Goal: Task Accomplishment & Management: Use online tool/utility

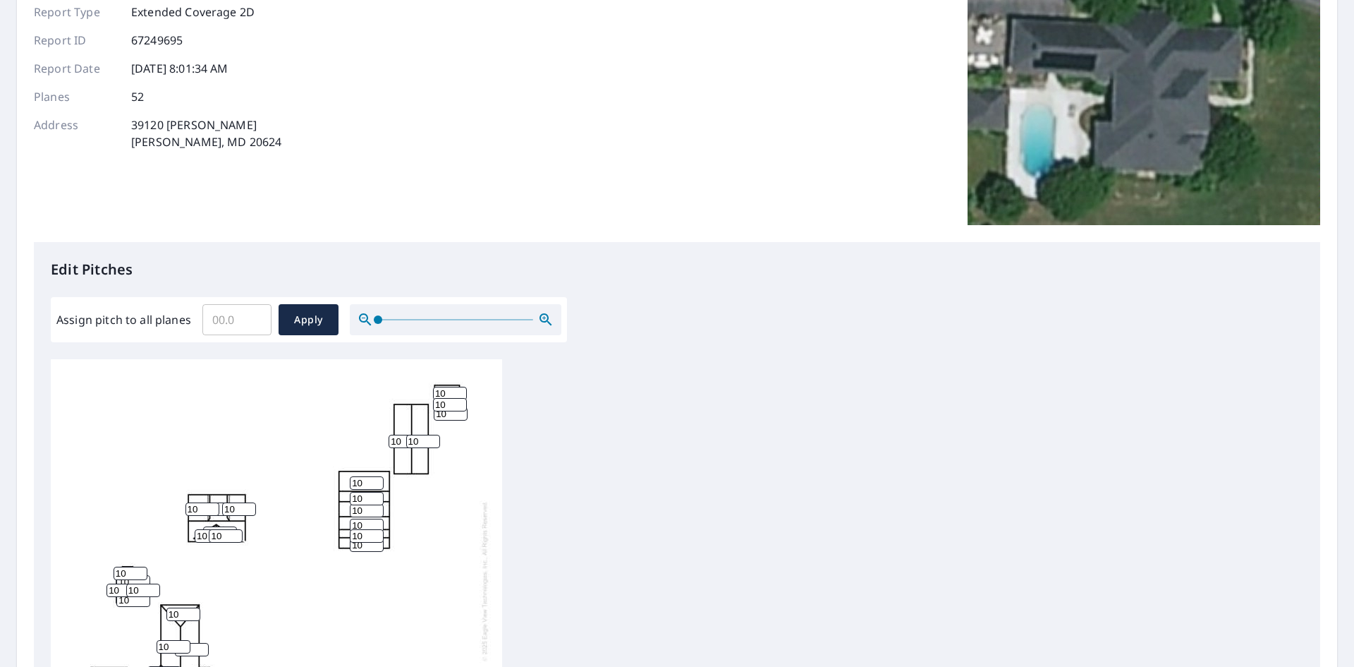
scroll to position [141, 0]
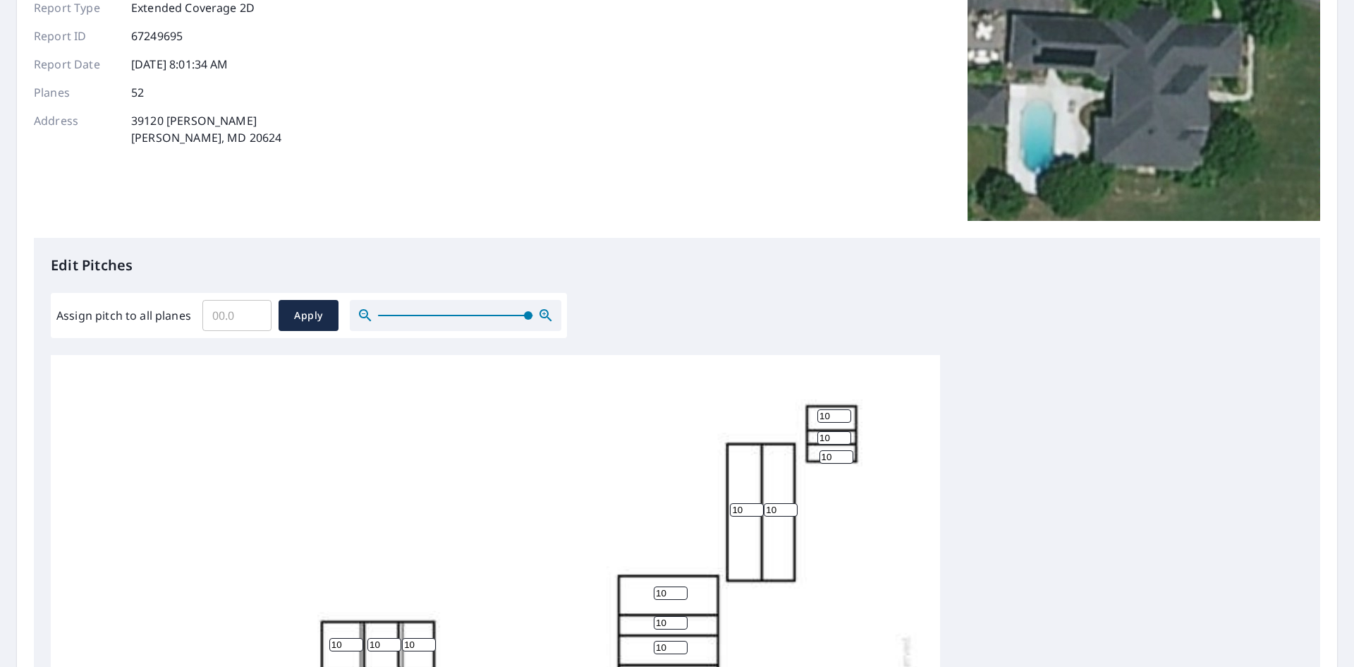
drag, startPoint x: 377, startPoint y: 316, endPoint x: 528, endPoint y: 319, distance: 151.0
click at [528, 319] on span at bounding box center [528, 315] width 8 height 8
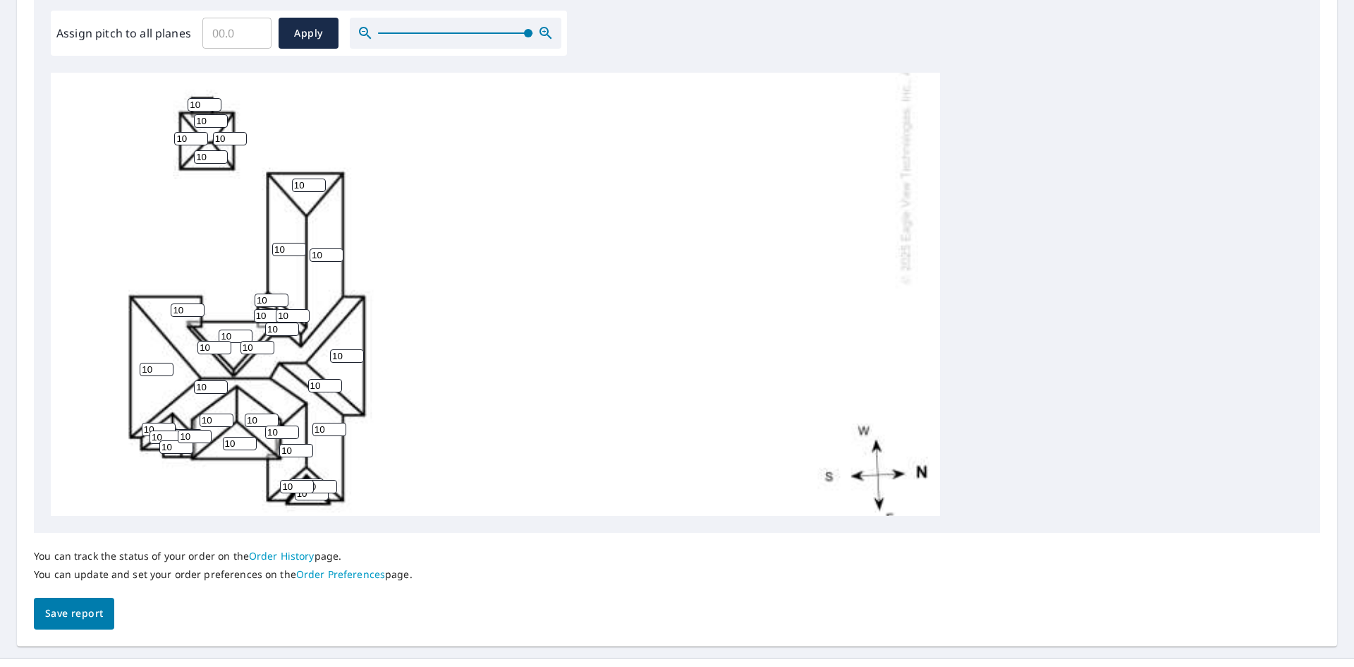
scroll to position [423, 0]
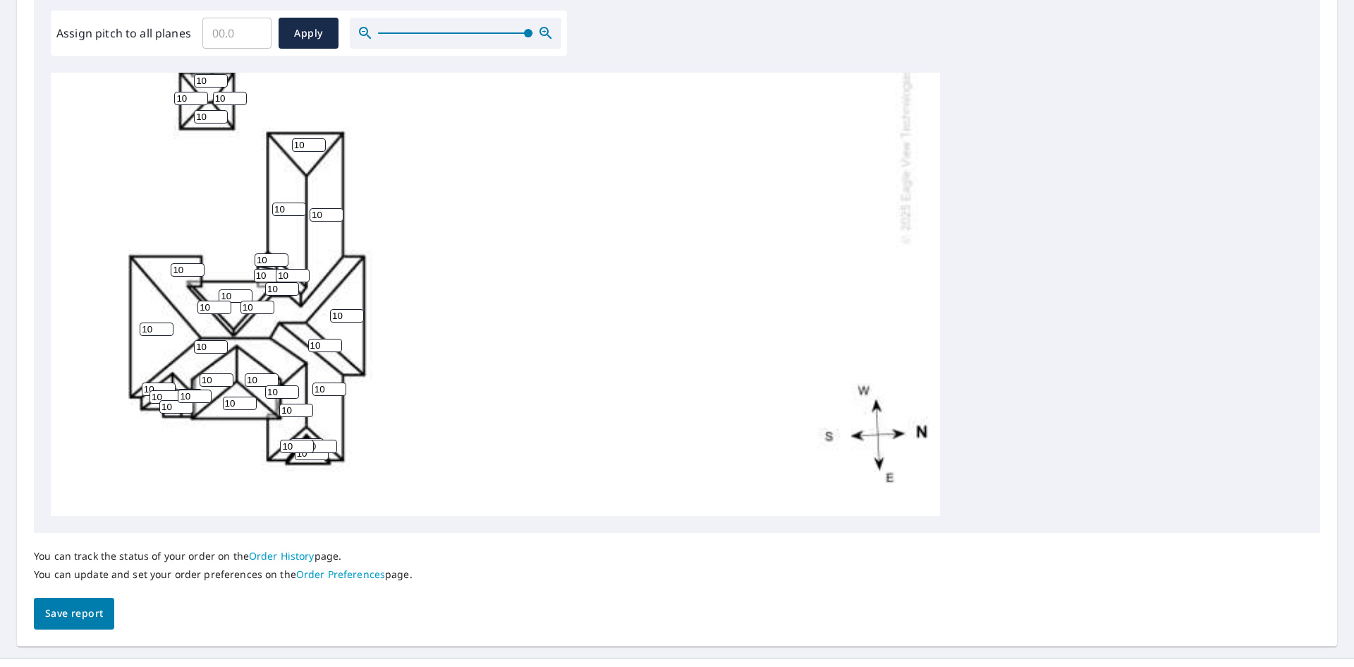
drag, startPoint x: 429, startPoint y: 517, endPoint x: 476, endPoint y: 490, distance: 54.3
click at [462, 514] on div "Edit Pitches Assign pitch to all planes ​ Apply 10 10 10 10 10 10 10 10 10 10 1…" at bounding box center [677, 244] width 1287 height 577
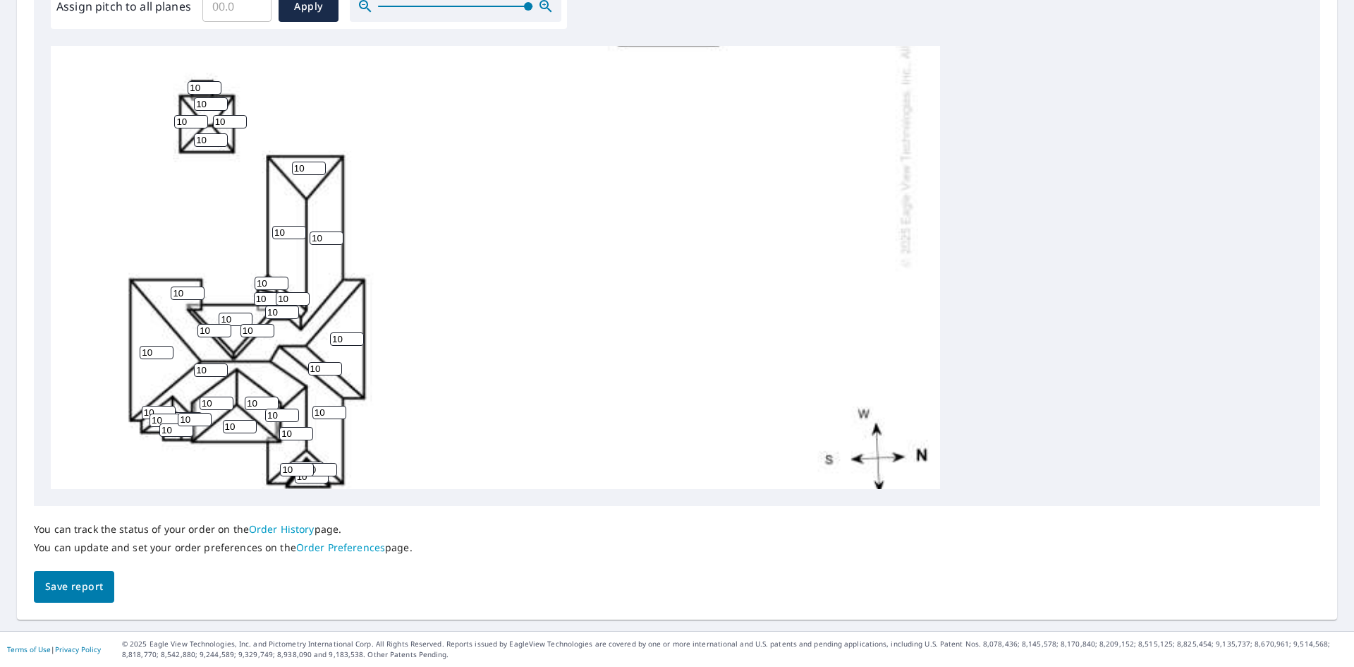
scroll to position [444, 0]
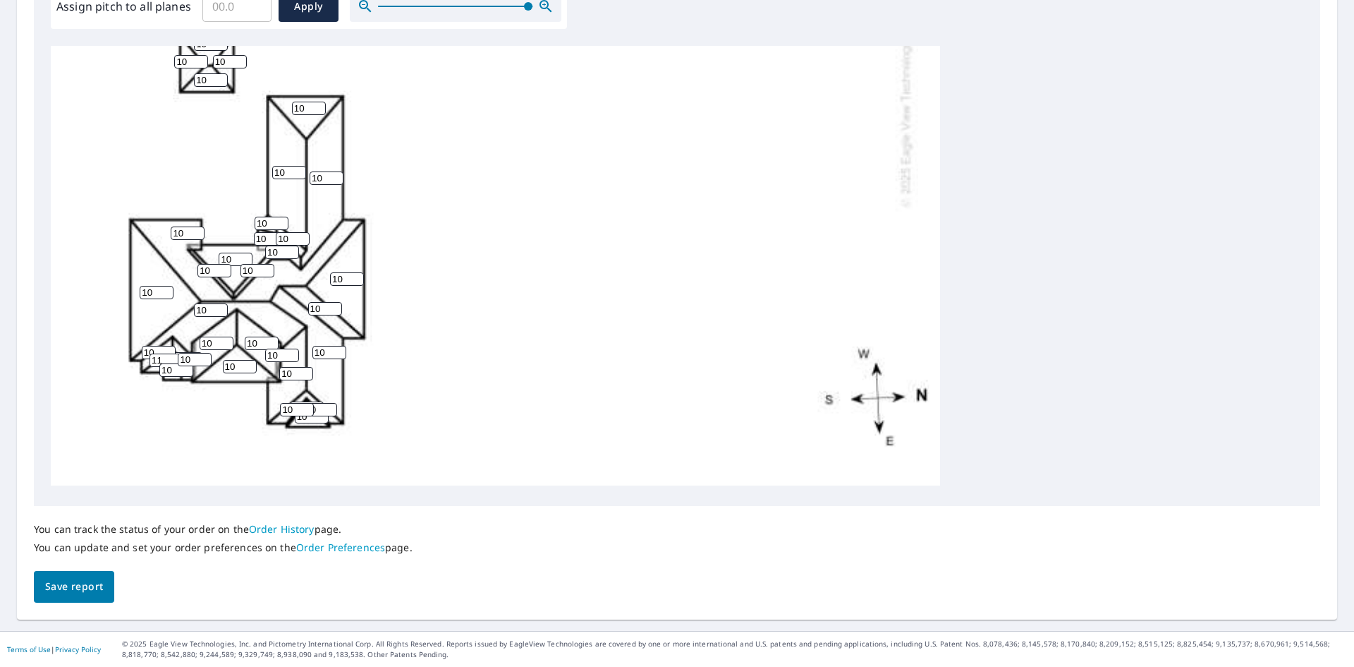
click at [176, 353] on input "11" at bounding box center [167, 359] width 34 height 13
type input "10"
click at [176, 353] on input "10" at bounding box center [167, 359] width 34 height 13
click at [222, 303] on input "11" at bounding box center [211, 309] width 34 height 13
type input "12"
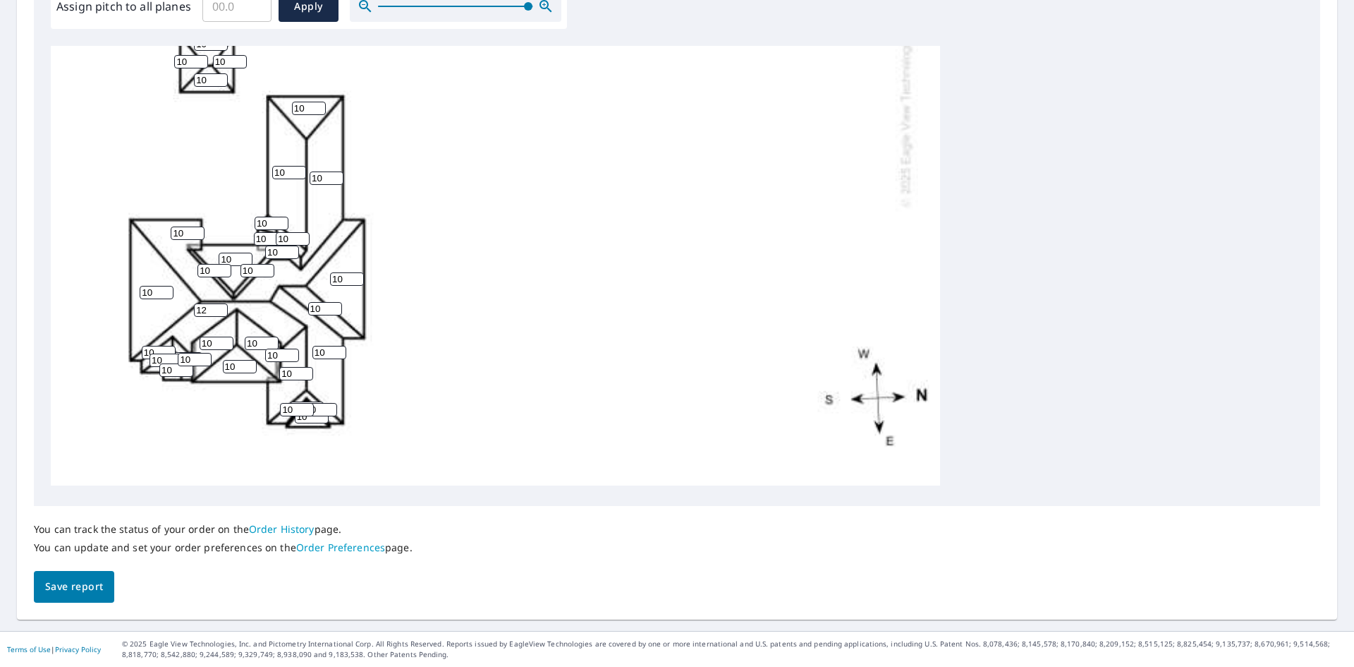
click at [222, 303] on input "12" at bounding box center [211, 309] width 34 height 13
type input "11"
click at [337, 302] on input "11" at bounding box center [325, 308] width 34 height 13
click at [341, 346] on input "11" at bounding box center [330, 352] width 34 height 13
type input "12"
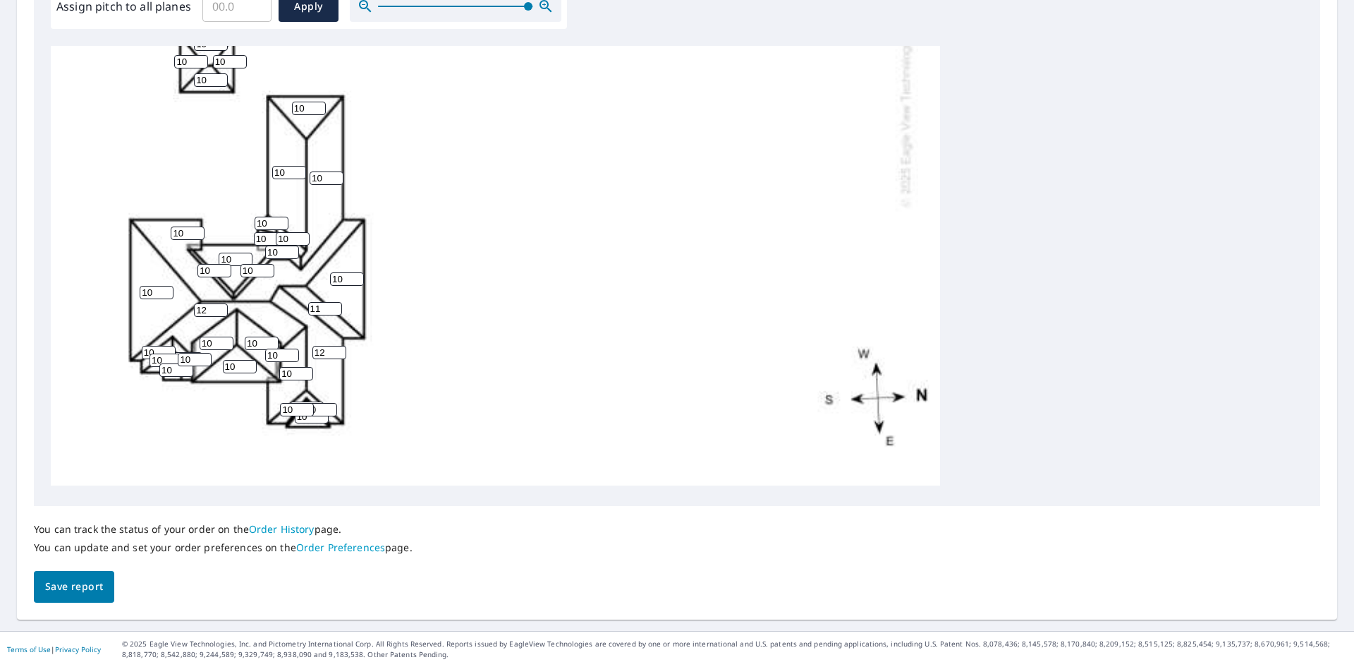
click at [339, 346] on input "12" at bounding box center [330, 352] width 34 height 13
type input "12"
click at [335, 302] on input "12" at bounding box center [325, 308] width 34 height 13
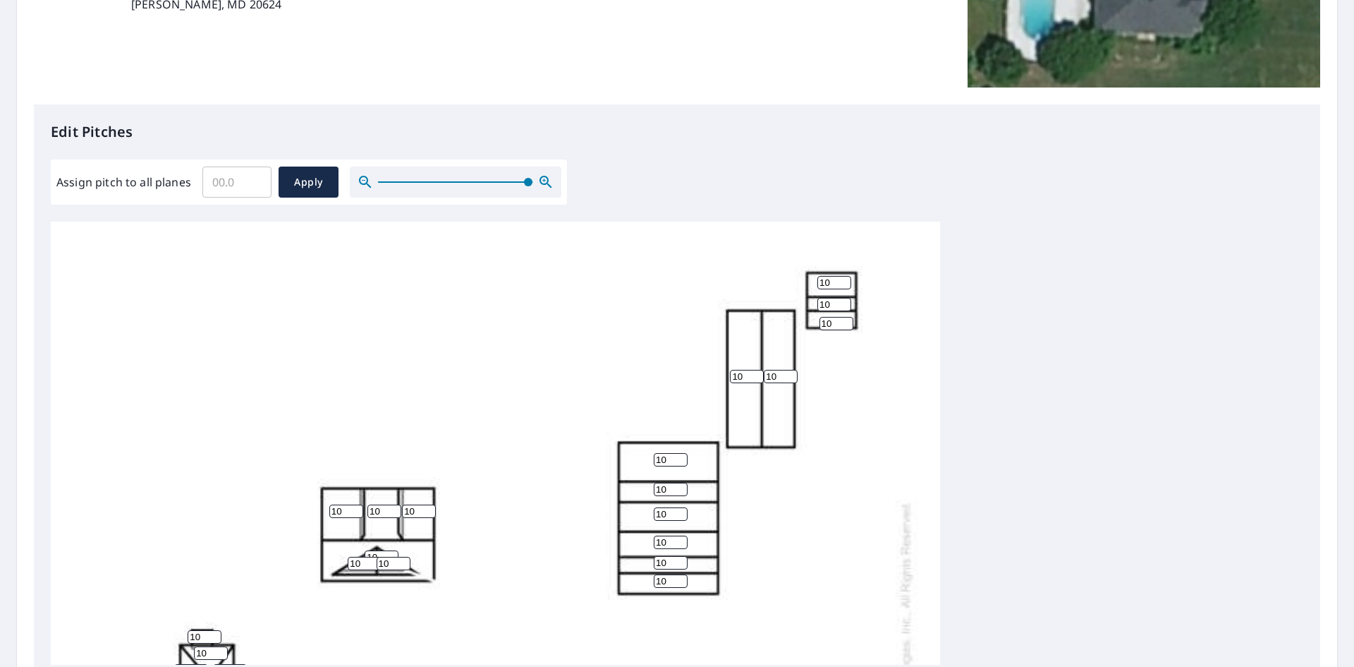
scroll to position [97, 0]
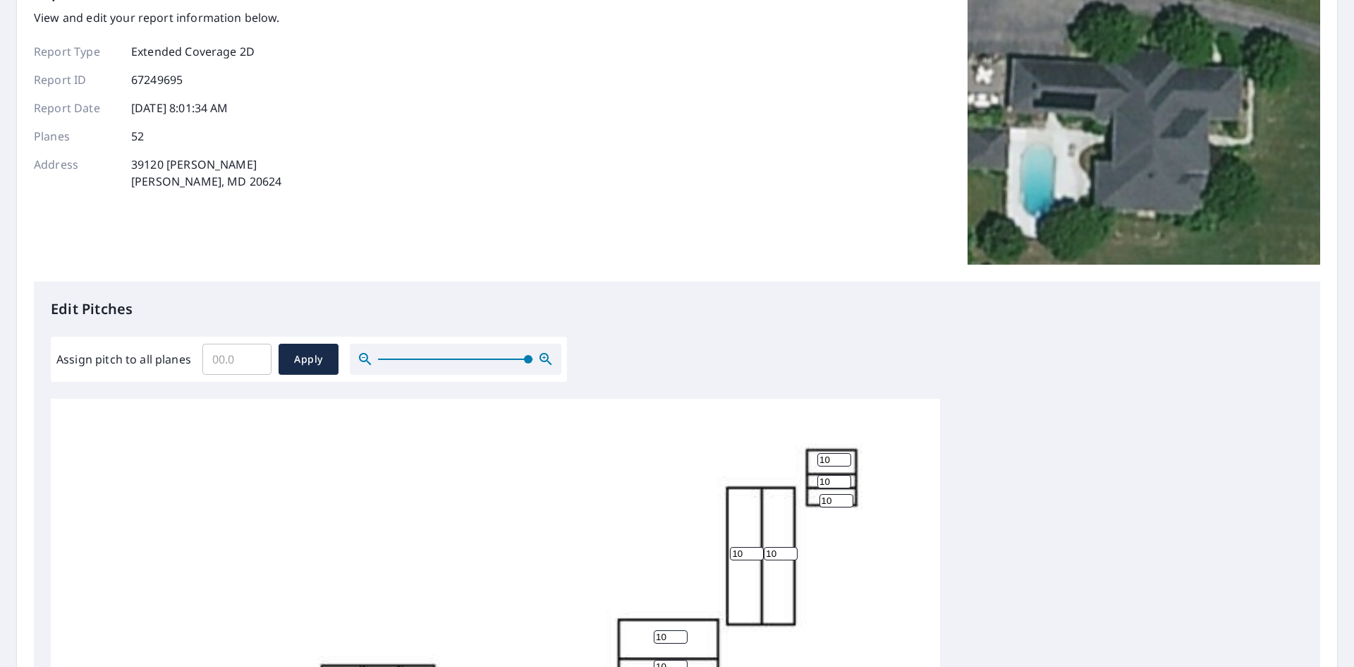
click at [234, 363] on input "Assign pitch to all planes" at bounding box center [236, 359] width 69 height 40
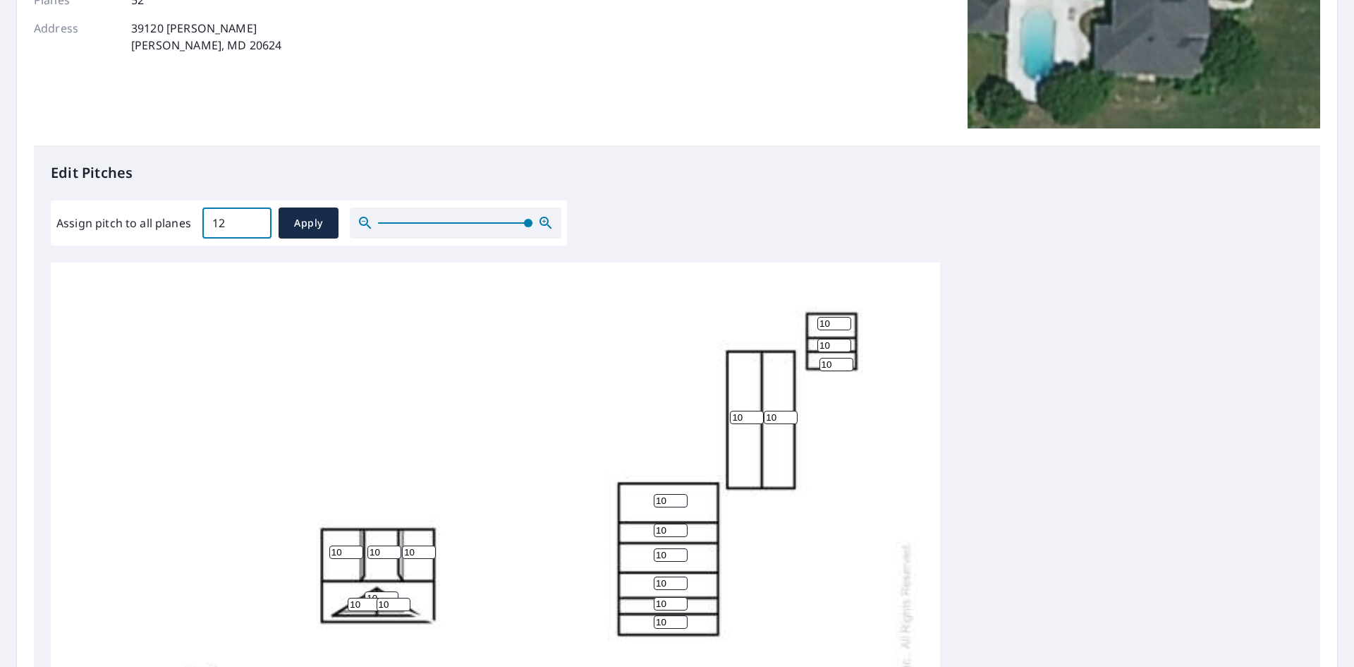
scroll to position [238, 0]
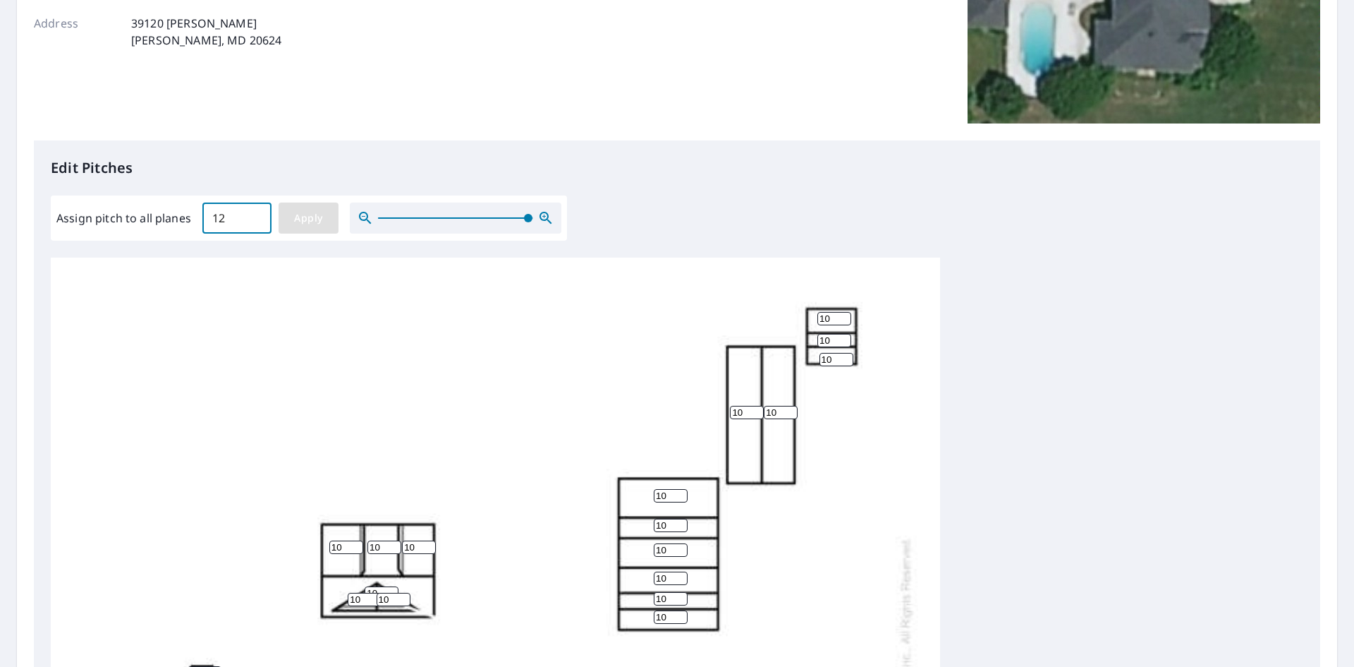
type input "12"
click at [313, 212] on span "Apply" at bounding box center [308, 219] width 37 height 18
type input "12"
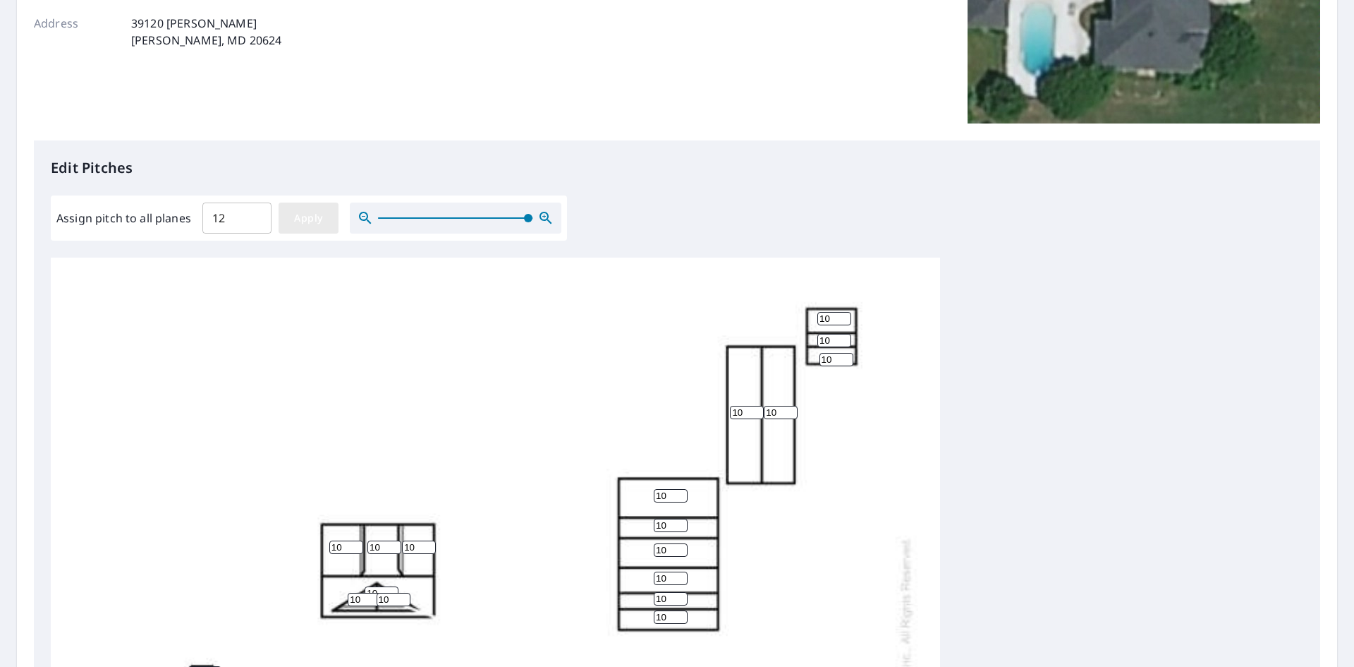
type input "12"
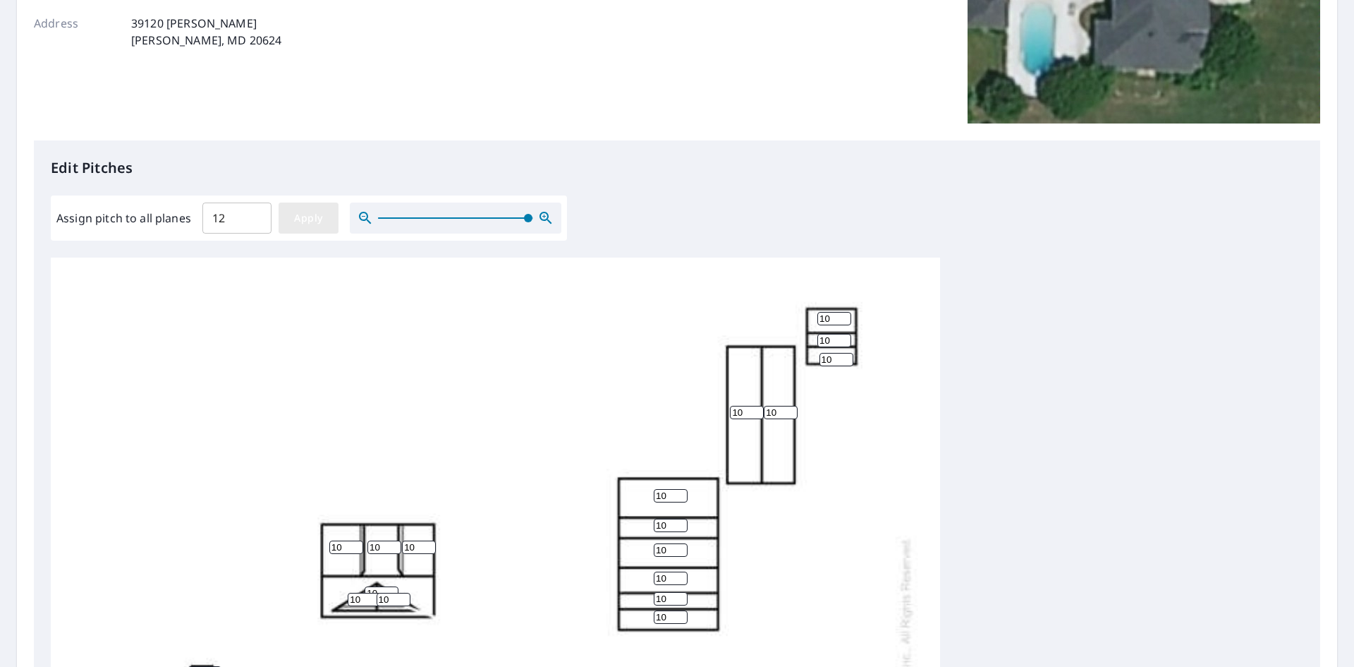
type input "12"
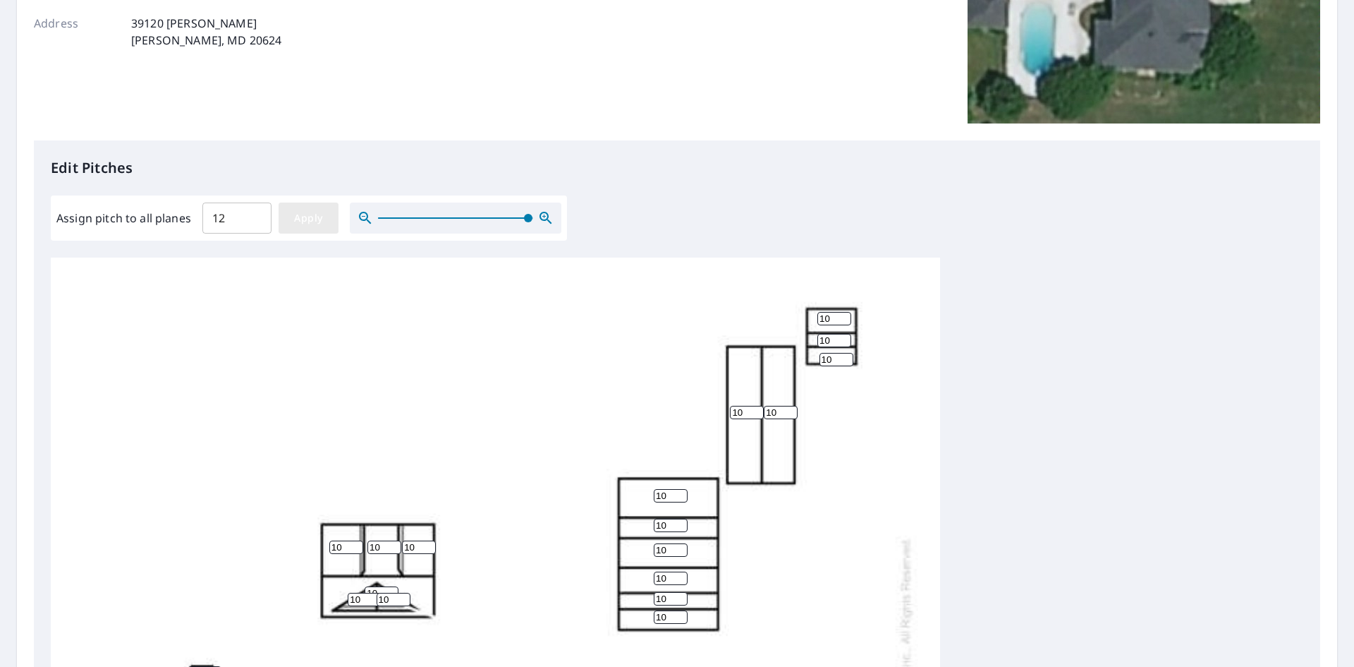
type input "12"
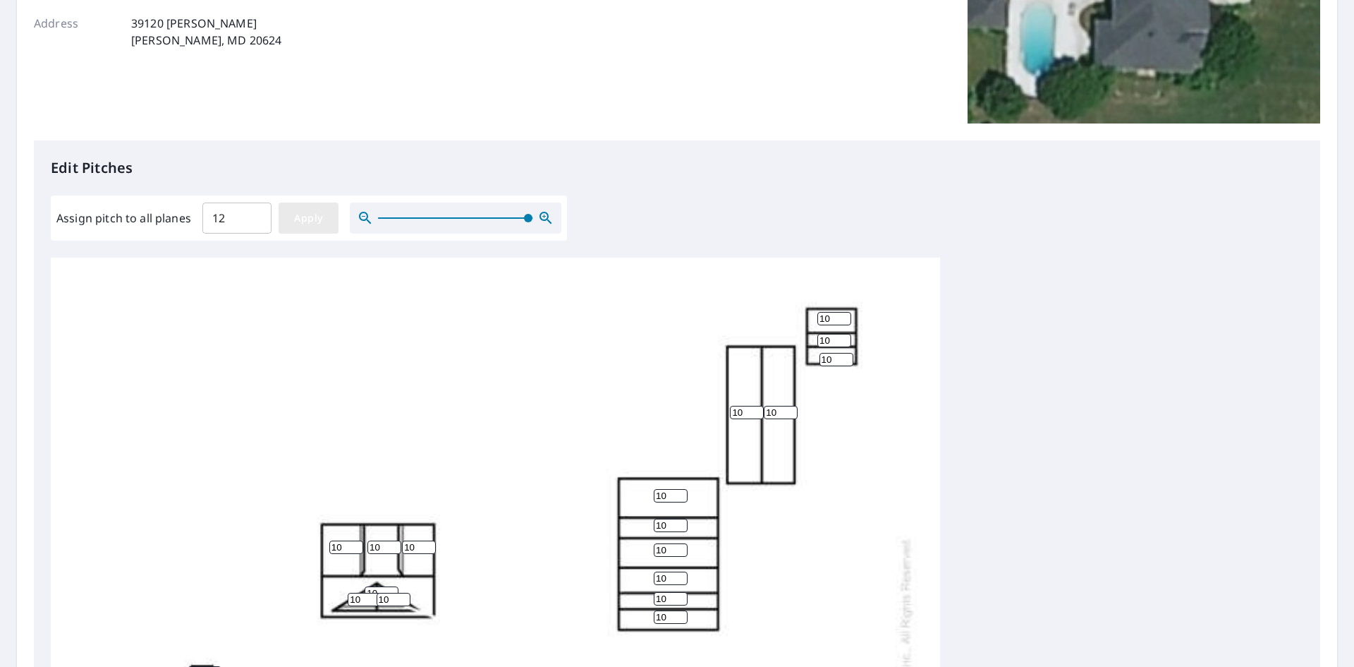
type input "12"
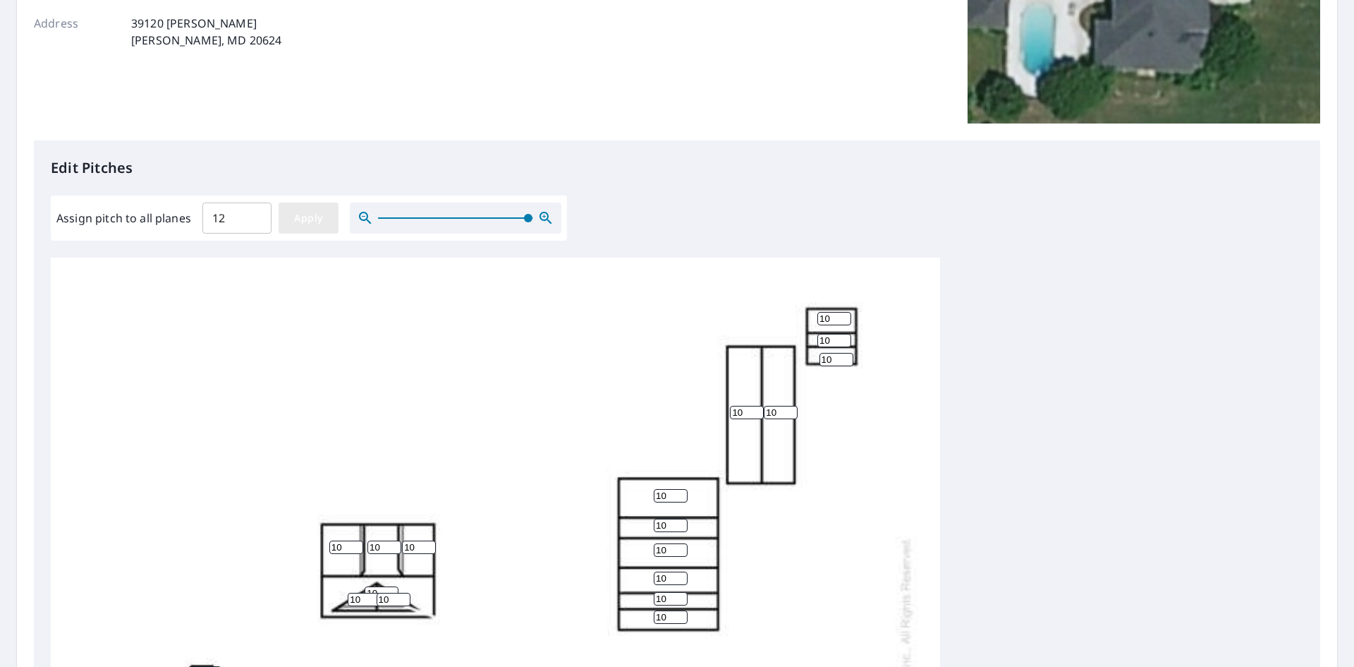
type input "12"
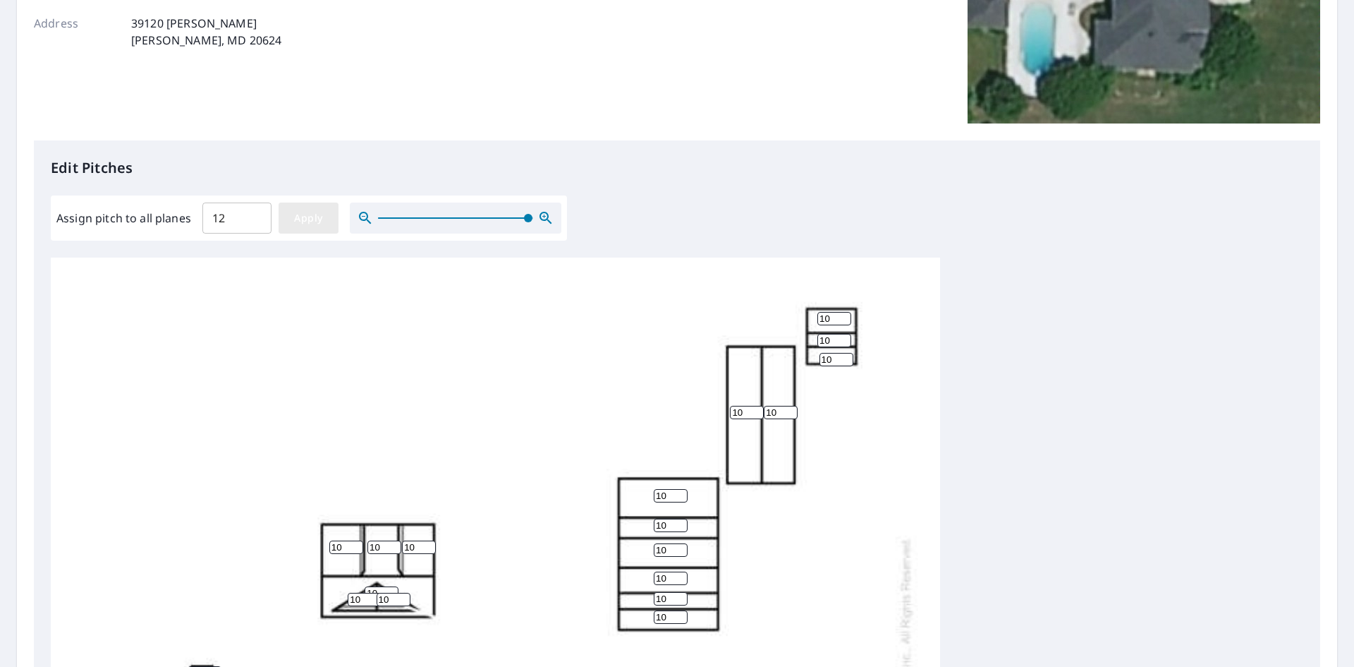
type input "12"
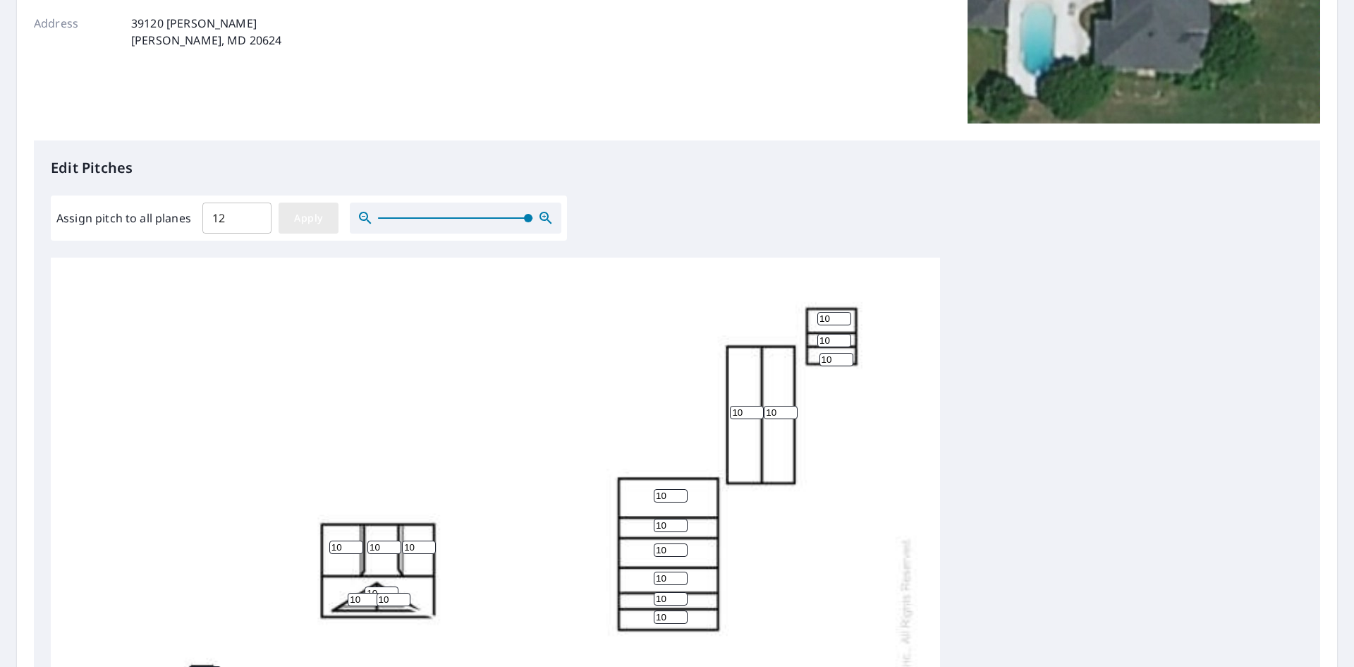
type input "12"
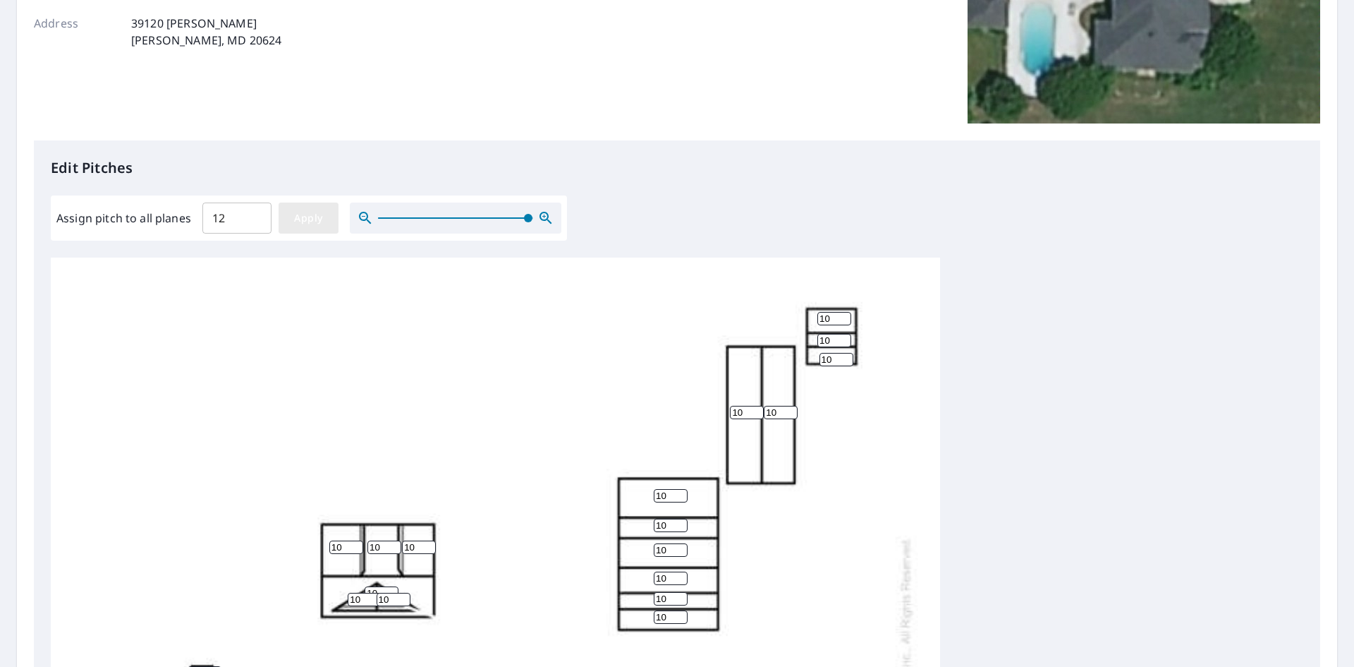
type input "12"
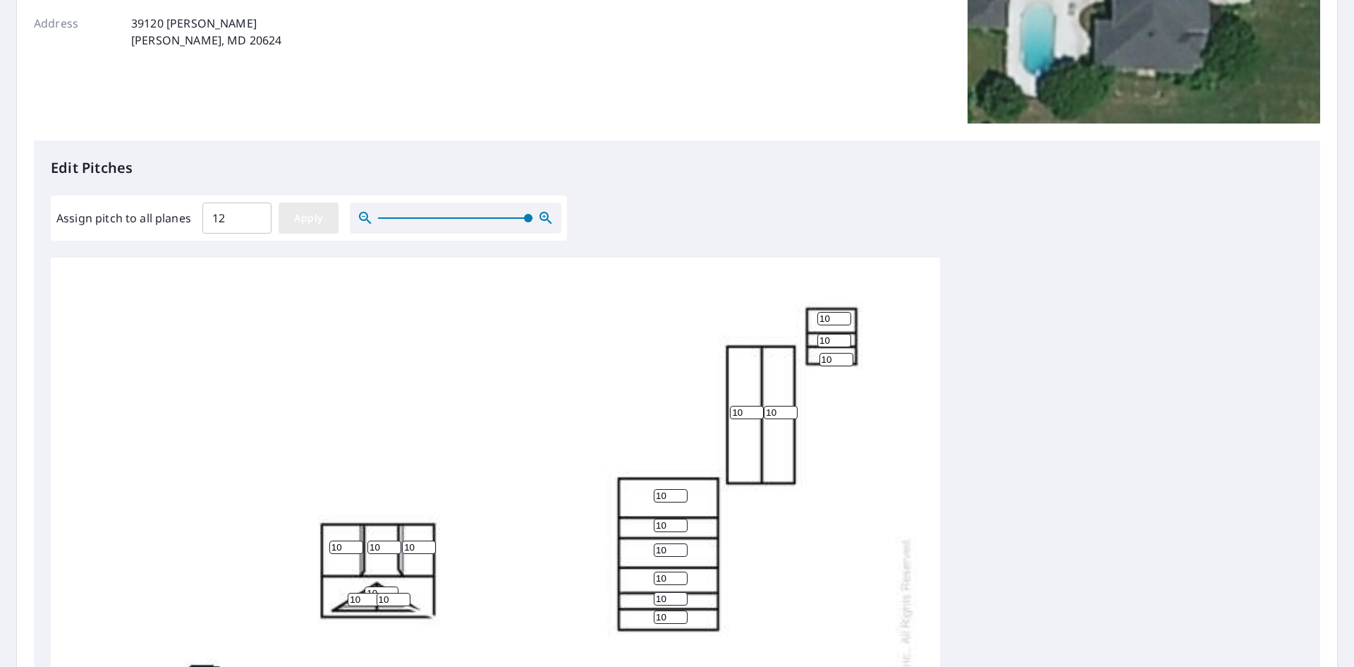
type input "12"
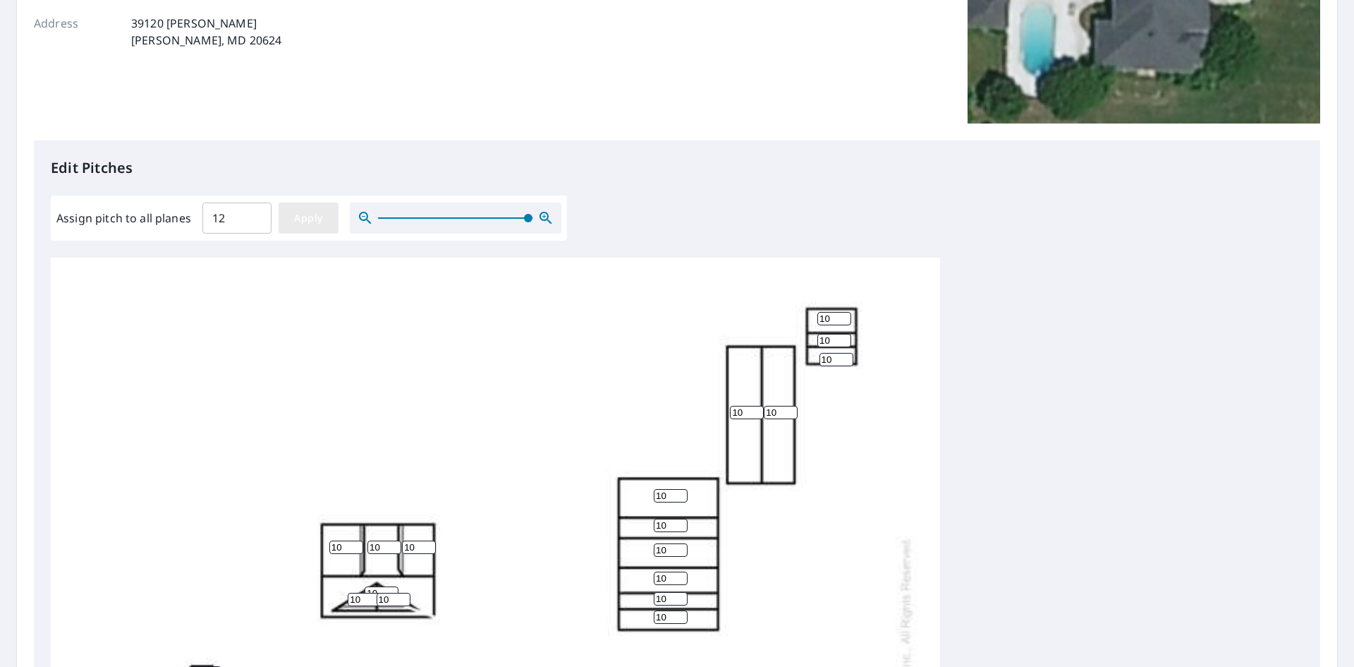
type input "12"
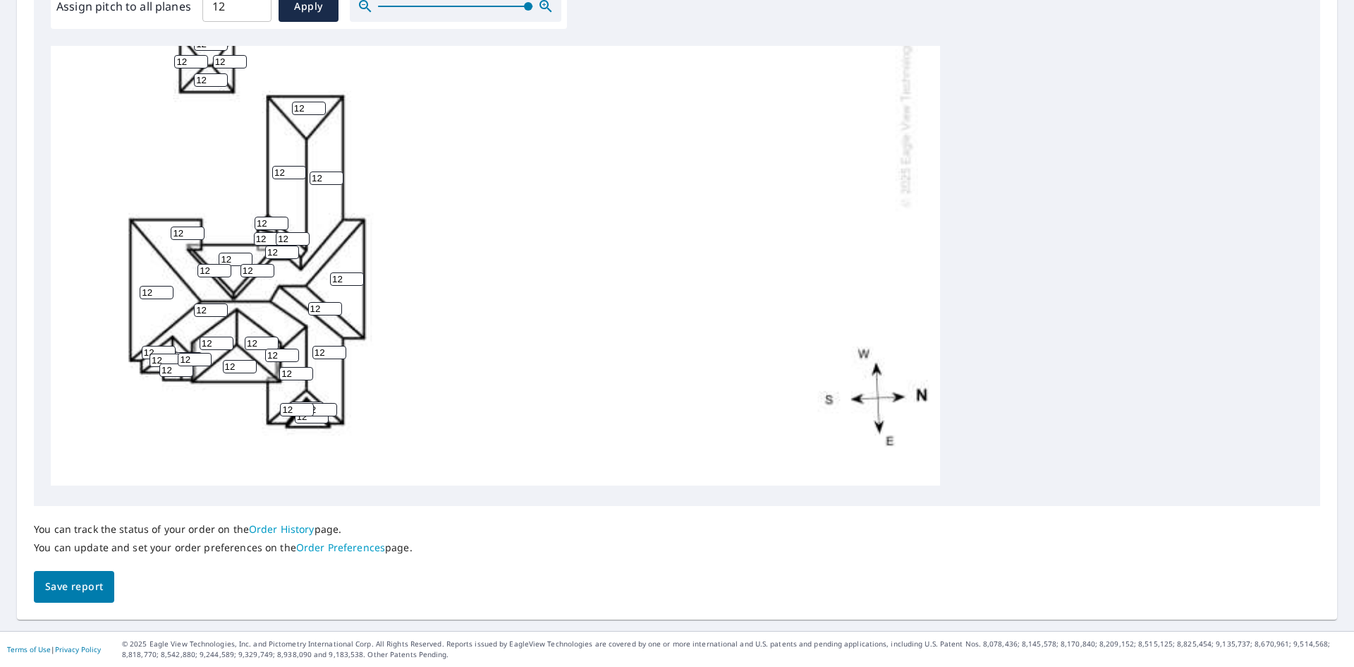
scroll to position [444, 0]
click at [75, 584] on span "Save report" at bounding box center [74, 587] width 58 height 18
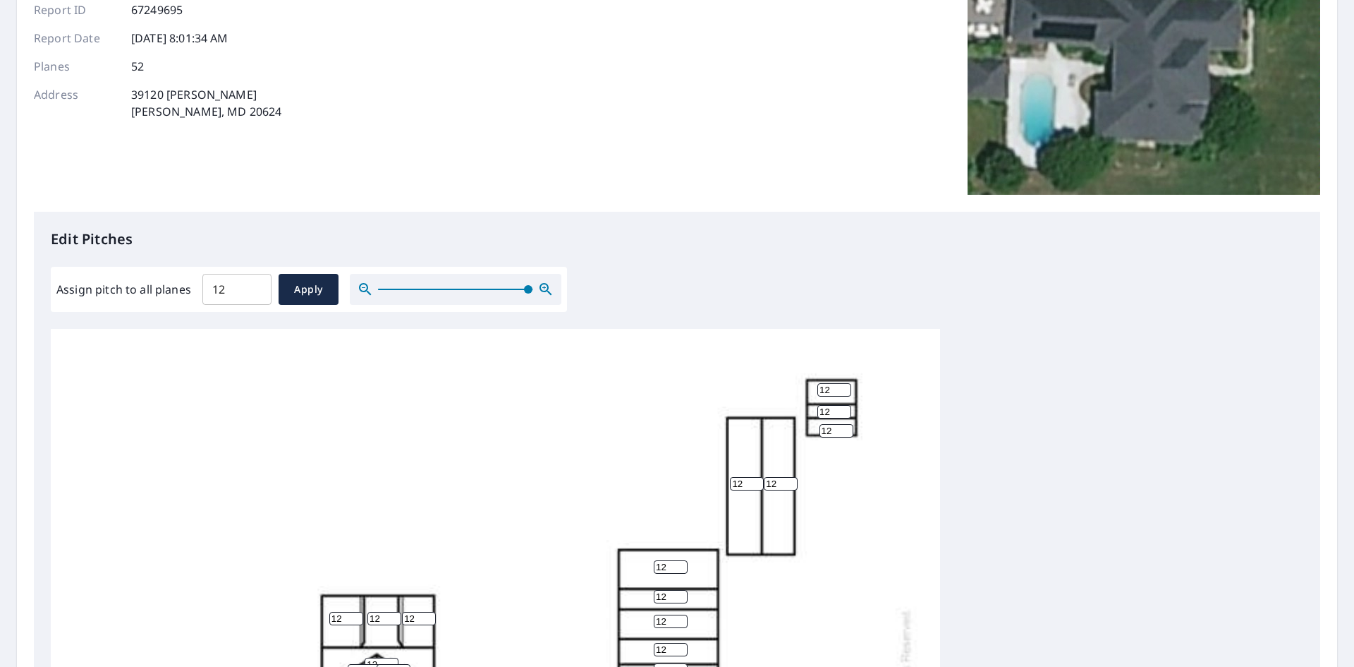
scroll to position [0, 0]
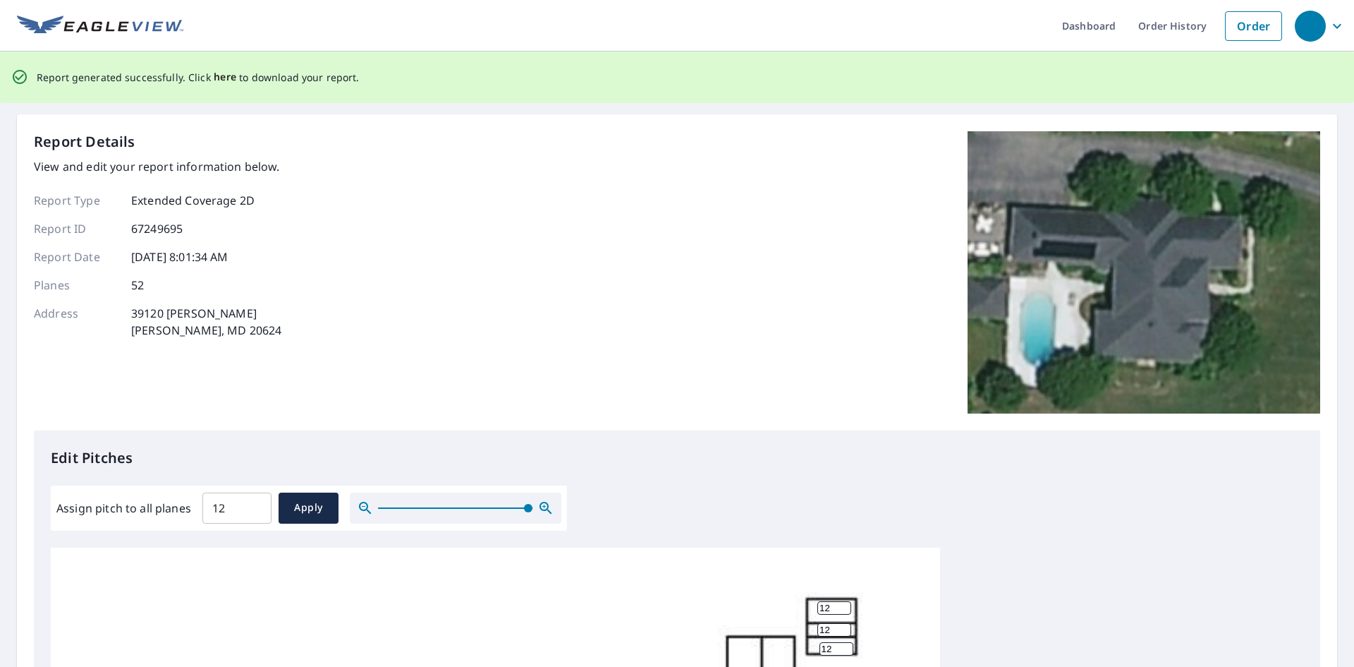
click at [222, 75] on span "here" at bounding box center [225, 77] width 23 height 18
